Goal: Task Accomplishment & Management: Use online tool/utility

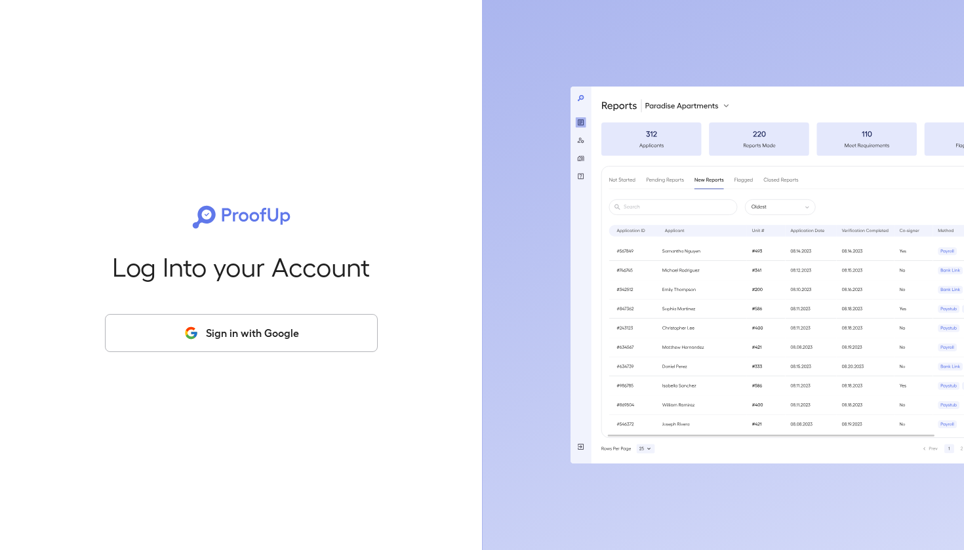
click at [302, 319] on button "Sign in with Google" at bounding box center [241, 333] width 273 height 38
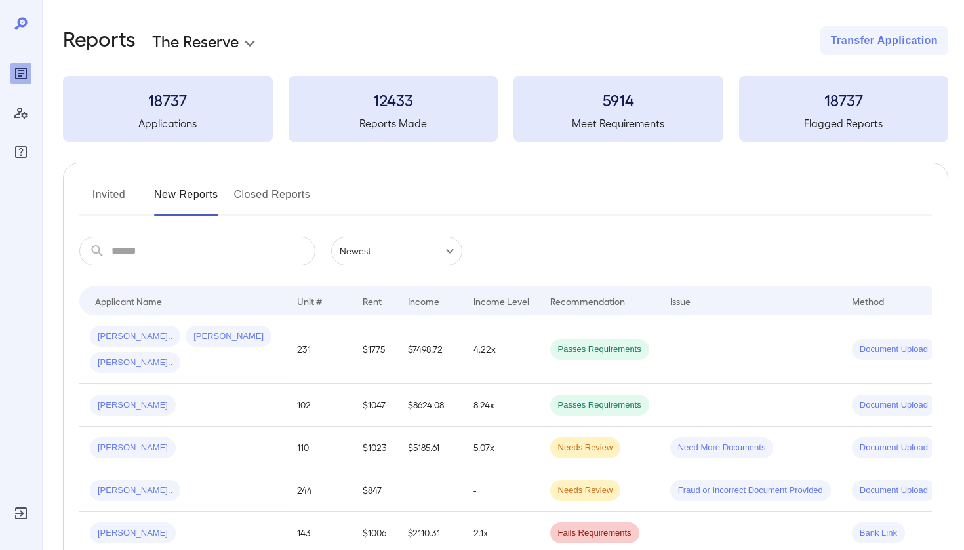
click at [208, 45] on body "**********" at bounding box center [482, 275] width 964 height 550
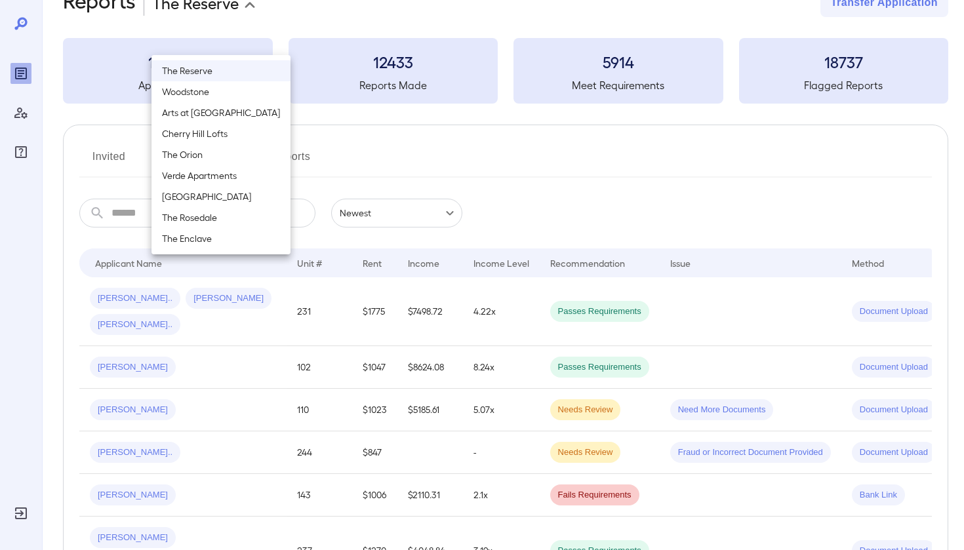
scroll to position [47, 0]
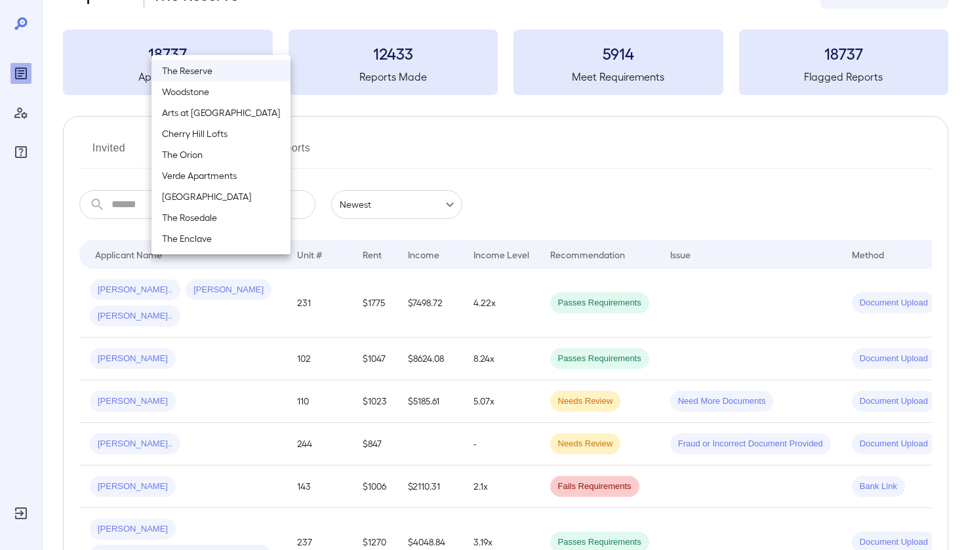
click at [194, 179] on li "Verde Apartments" at bounding box center [220, 175] width 139 height 21
type input "**********"
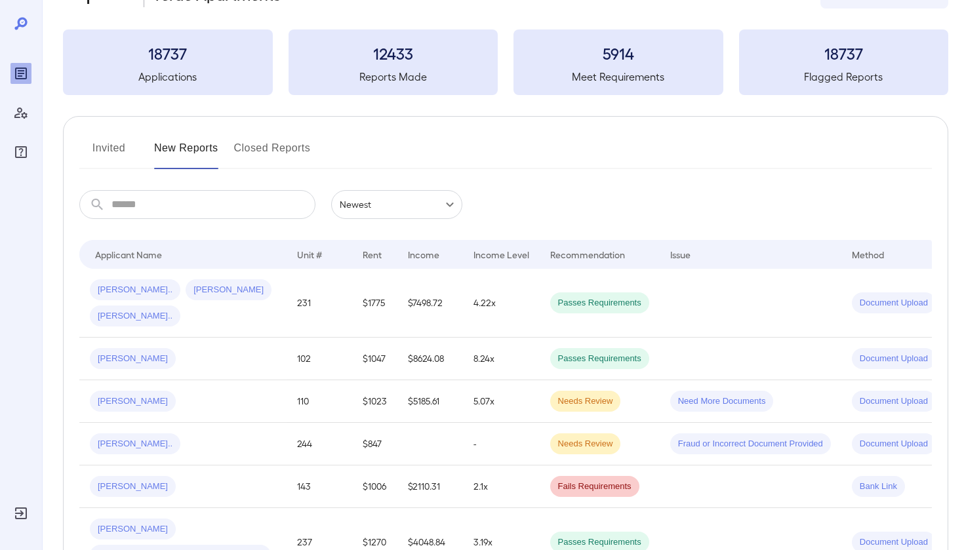
scroll to position [28, 0]
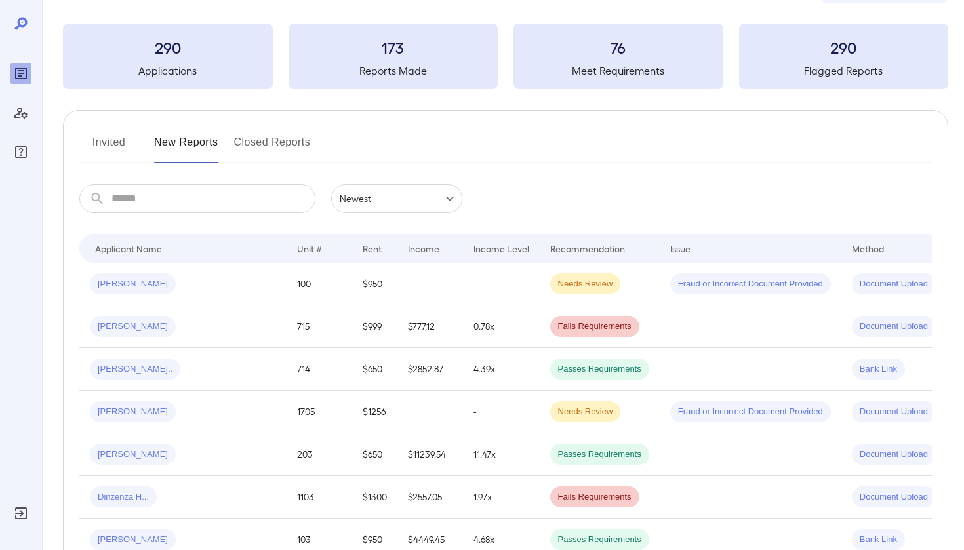
click at [125, 147] on button "Invited" at bounding box center [108, 147] width 59 height 31
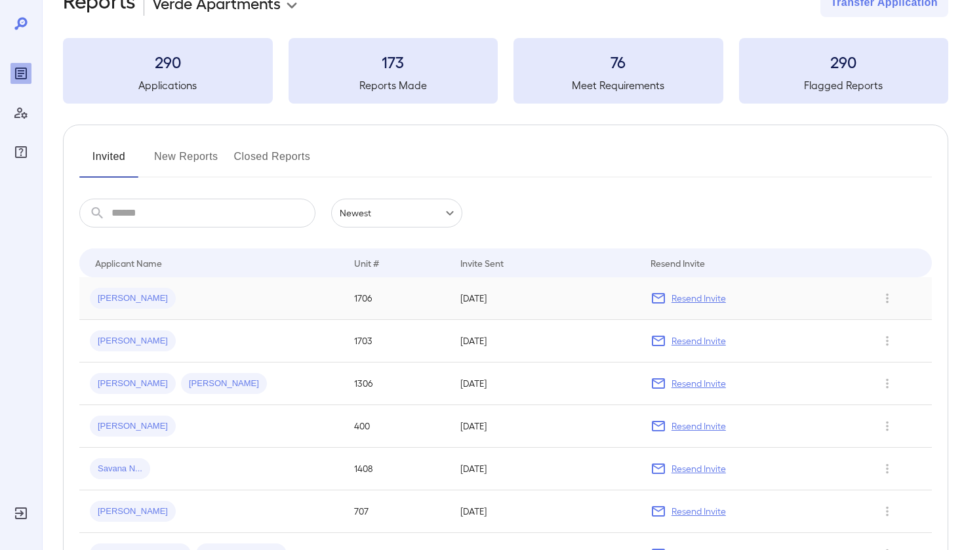
click at [698, 304] on p "Resend Invite" at bounding box center [698, 298] width 54 height 13
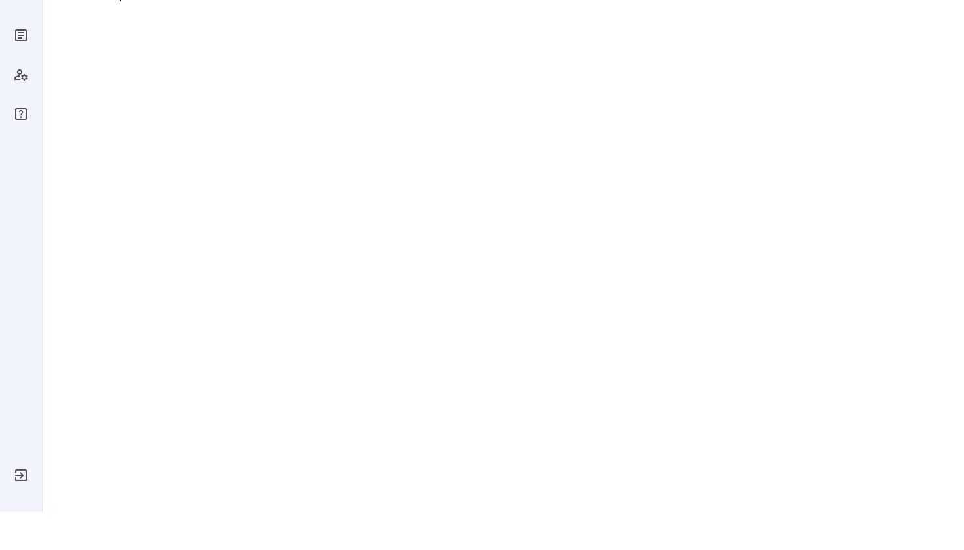
scroll to position [38, 0]
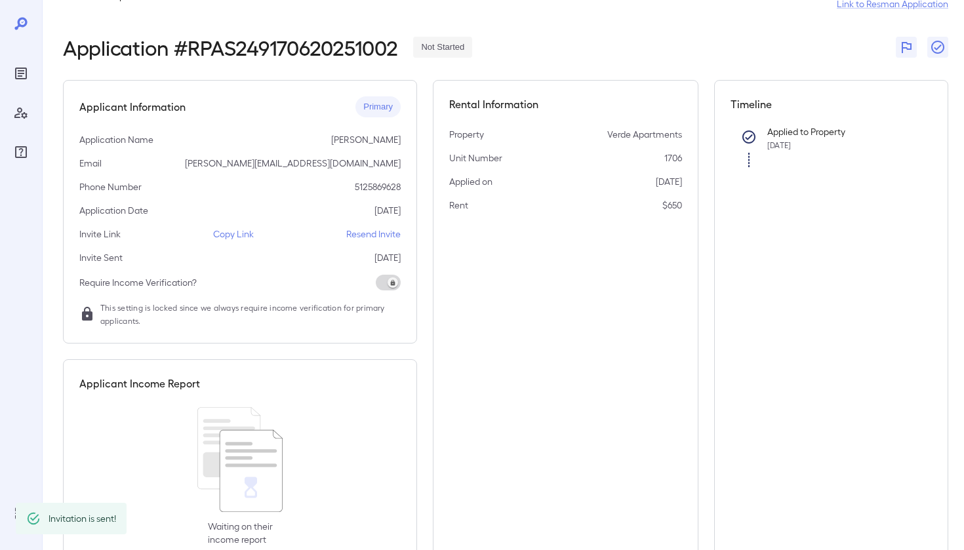
click at [355, 231] on p "Resend Invite" at bounding box center [373, 233] width 54 height 13
click at [245, 234] on p "Copy Link" at bounding box center [233, 233] width 41 height 13
